Goal: Task Accomplishment & Management: Use online tool/utility

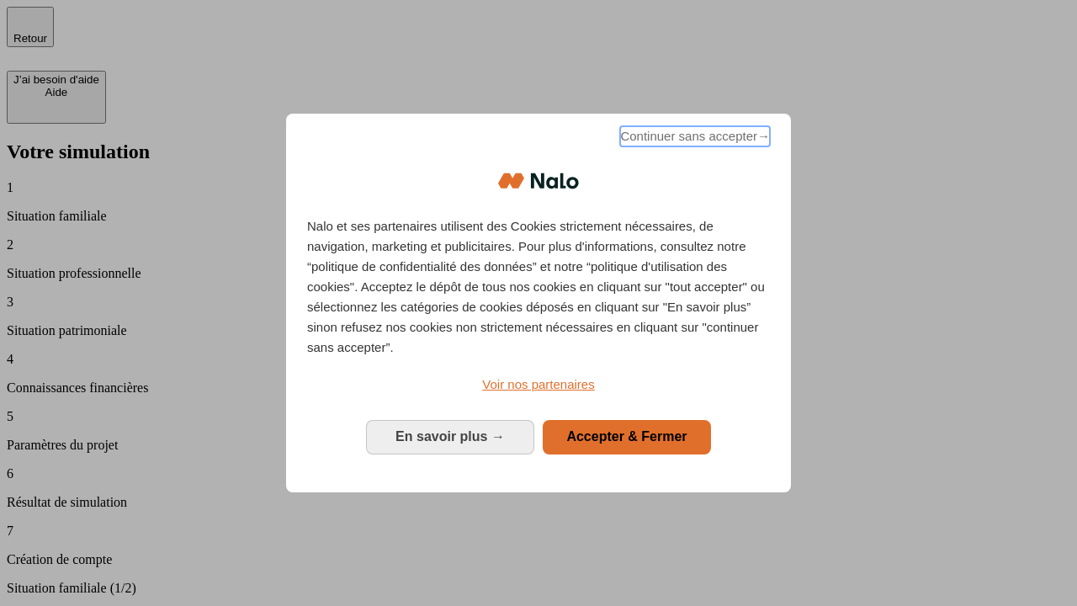
click at [693, 139] on span "Continuer sans accepter →" at bounding box center [695, 136] width 150 height 20
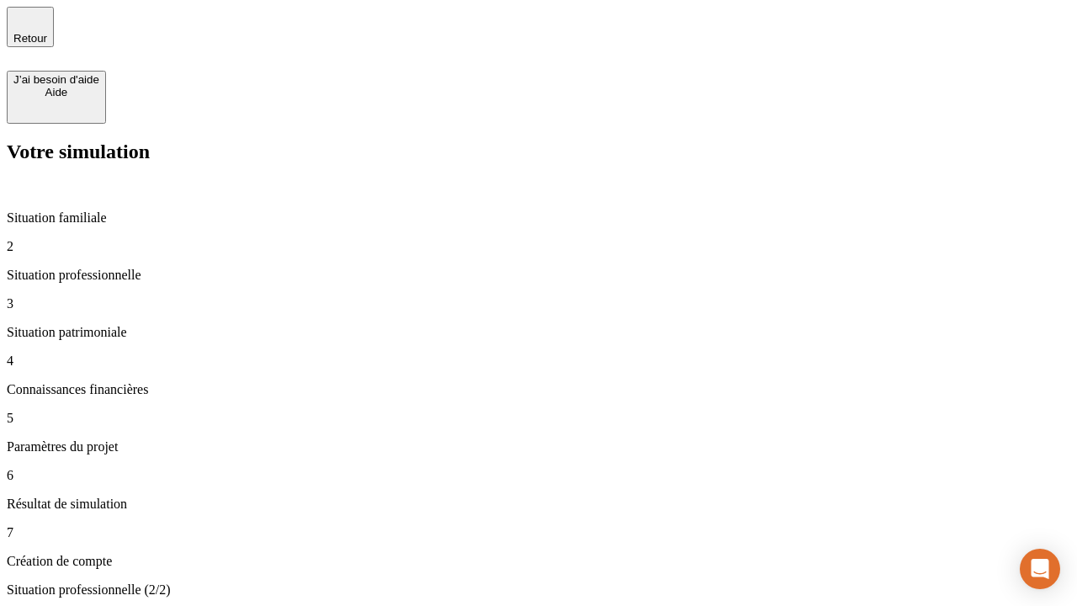
type input "30 000"
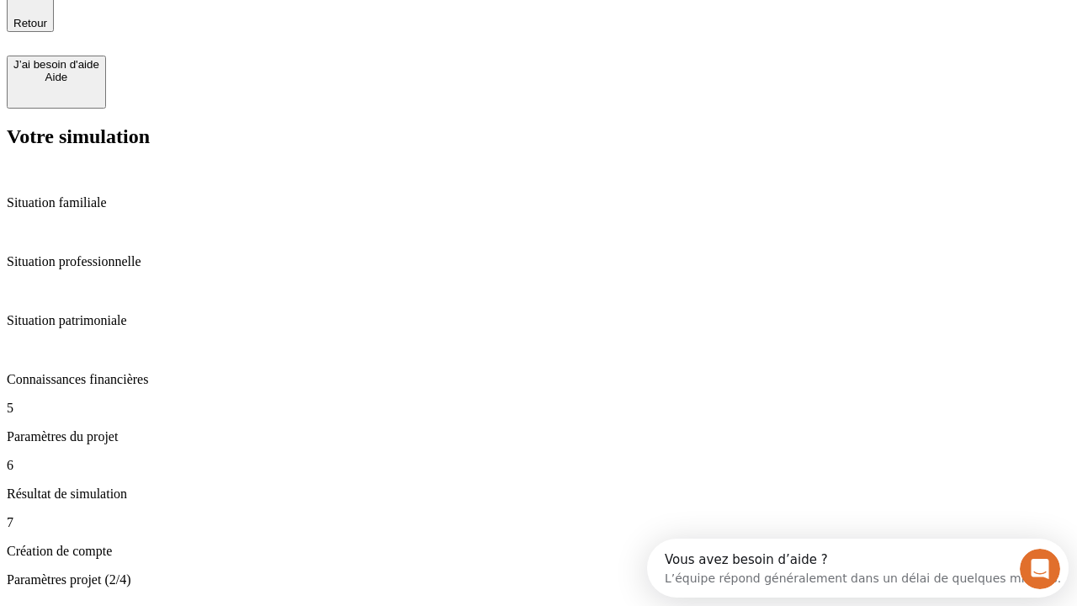
type input "25"
type input "64"
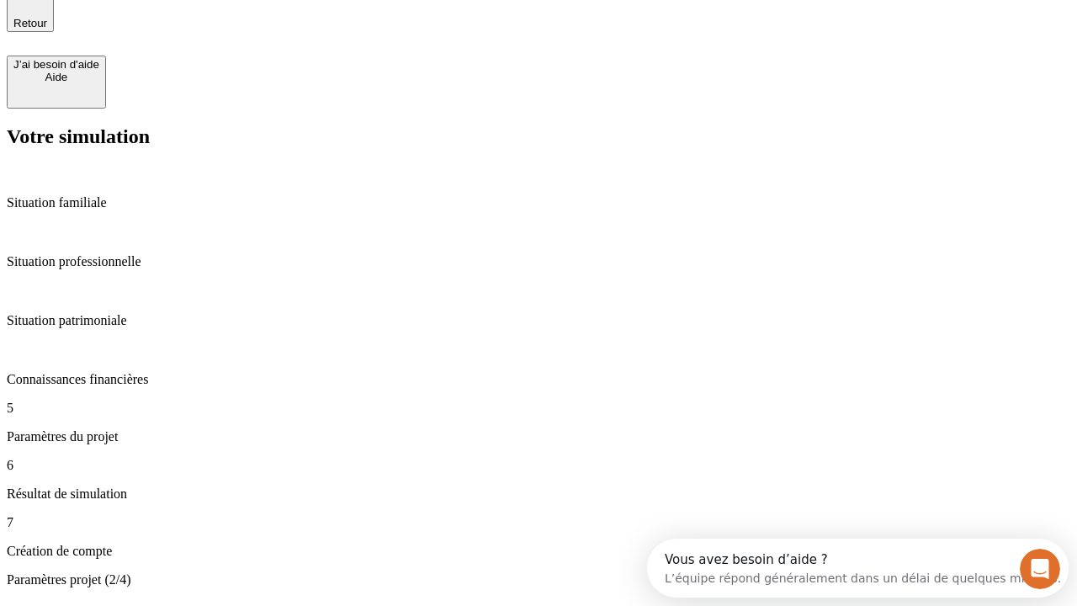
type input "1 000"
type input "640"
